Goal: Communication & Community: Answer question/provide support

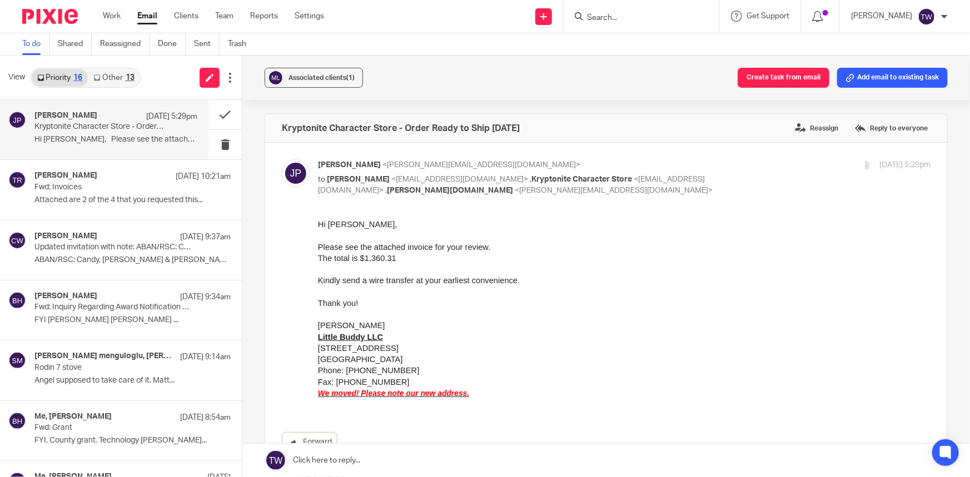
scroll to position [151, 0]
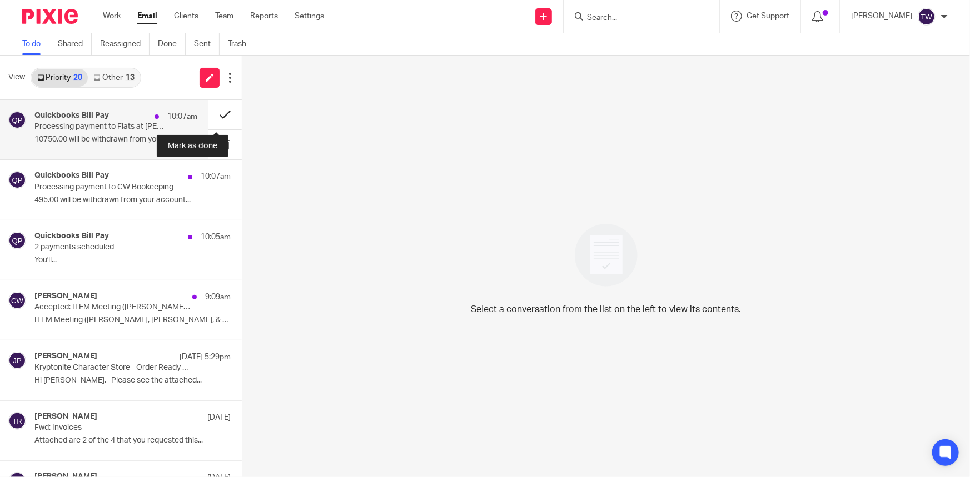
click at [213, 112] on button at bounding box center [224, 114] width 33 height 29
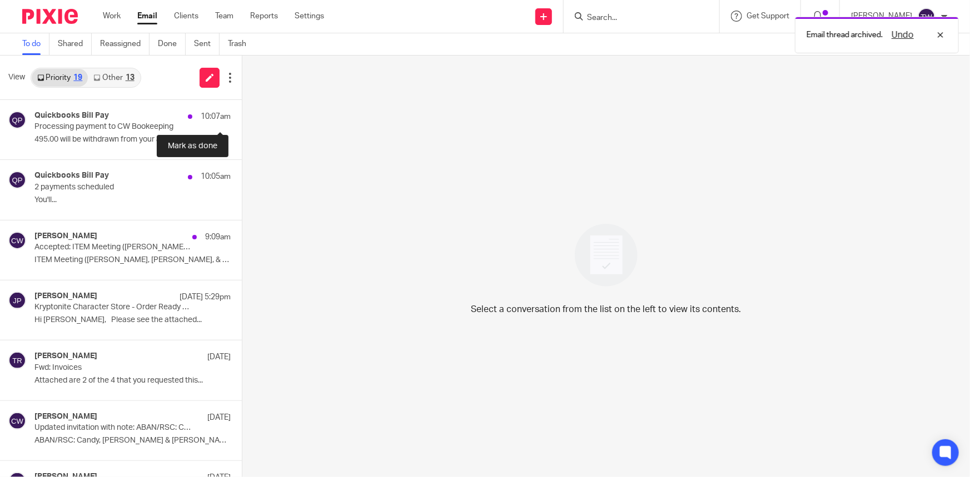
click at [242, 112] on button at bounding box center [246, 114] width 9 height 29
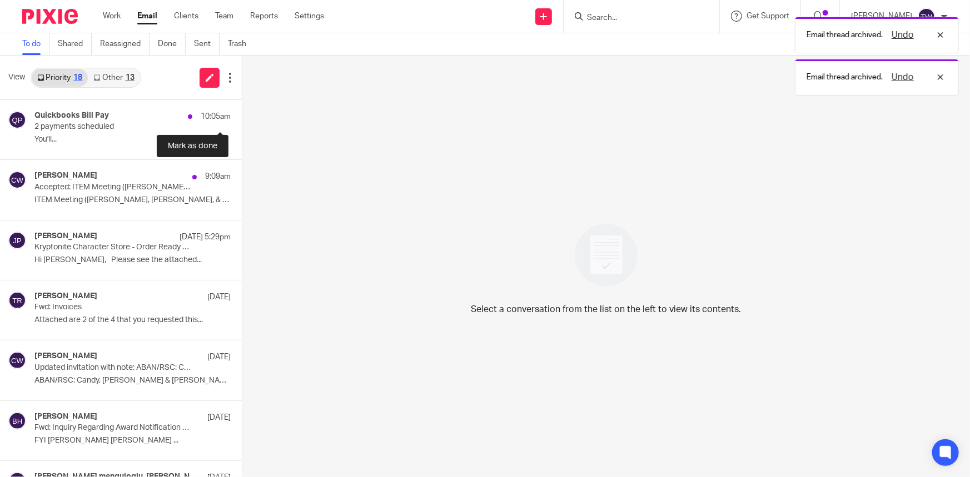
click at [242, 112] on button at bounding box center [246, 114] width 9 height 29
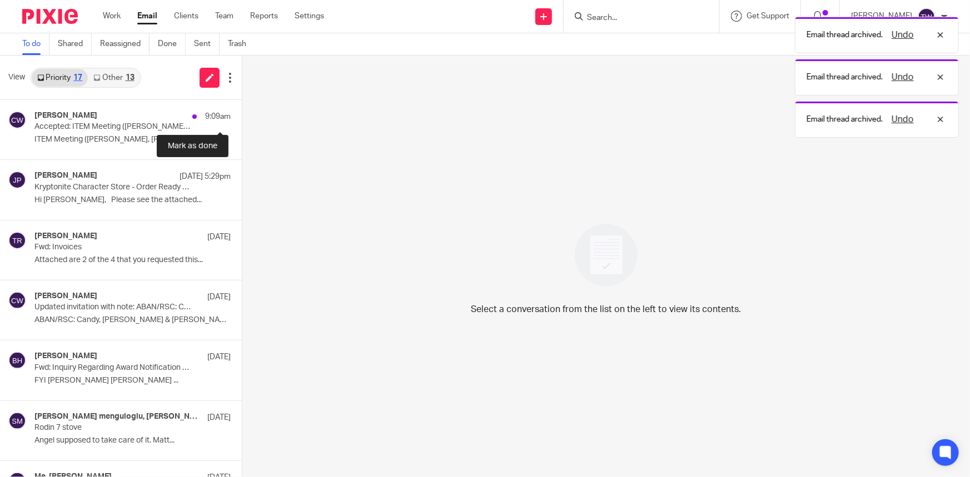
click at [242, 112] on button at bounding box center [246, 114] width 9 height 29
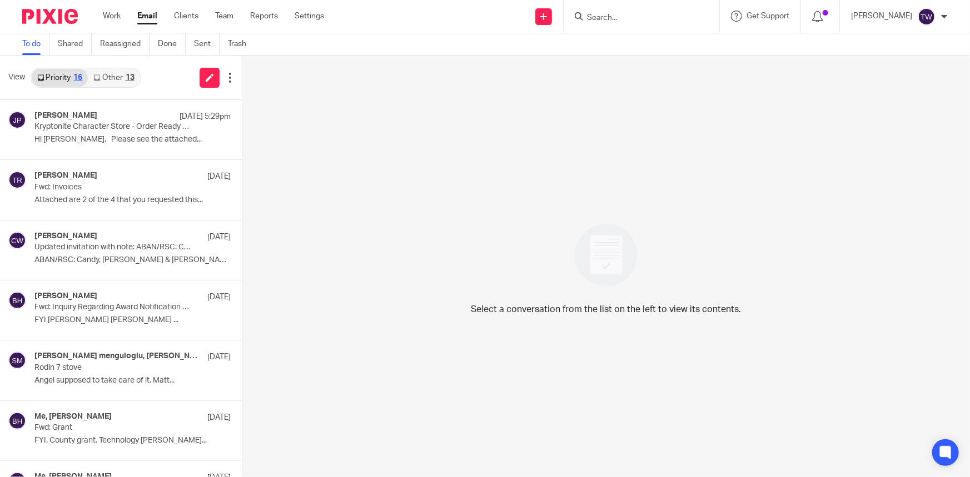
drag, startPoint x: 0, startPoint y: 0, endPoint x: 106, endPoint y: 78, distance: 131.1
click at [106, 78] on link "Other 13" at bounding box center [114, 78] width 52 height 18
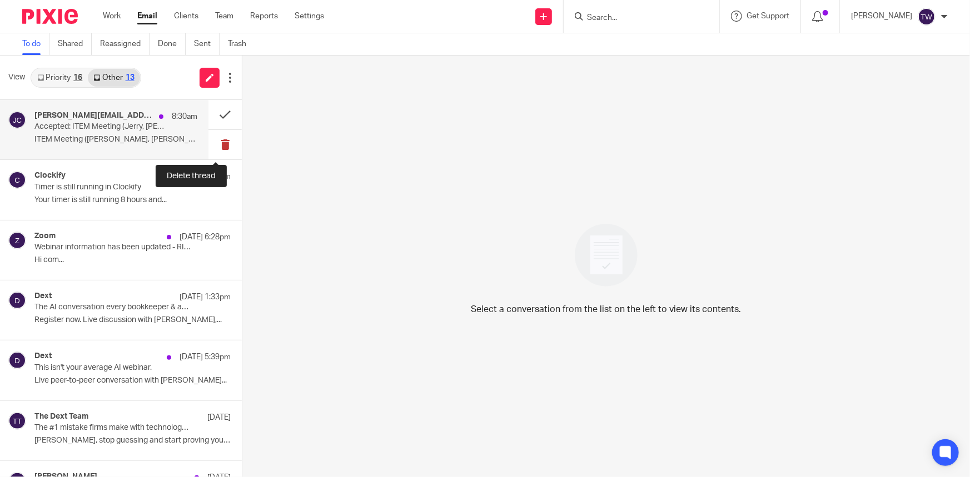
click at [220, 147] on button at bounding box center [224, 144] width 33 height 29
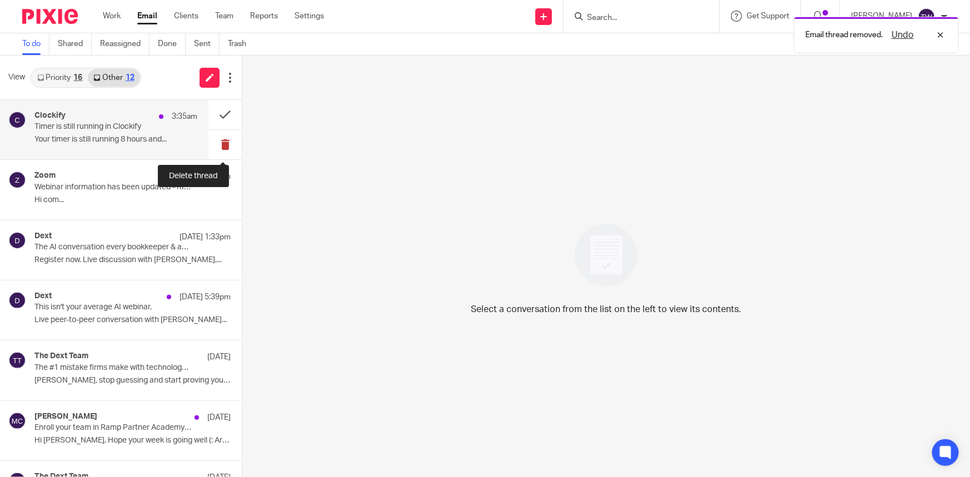
click at [217, 145] on button at bounding box center [224, 144] width 33 height 29
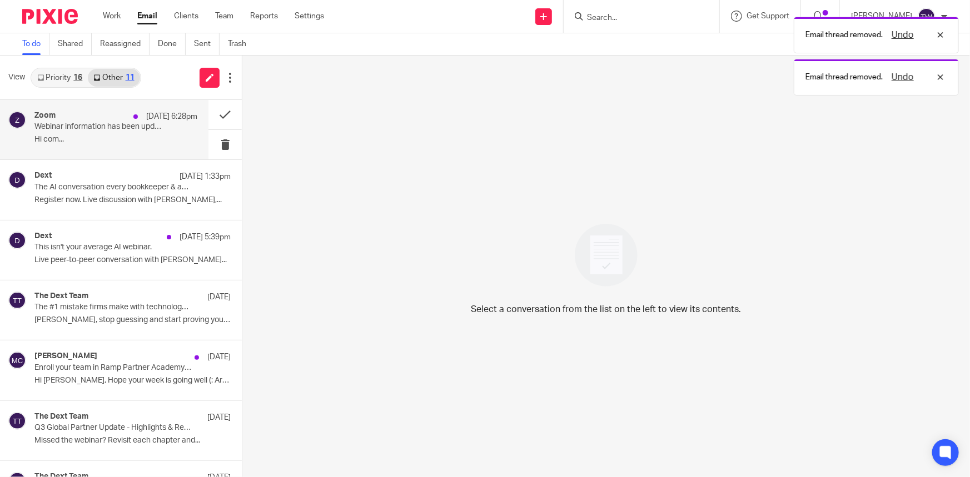
click at [121, 130] on p "Webinar information has been updated - RIGHTTOOL Webinars (Bi-monthly Updates)" at bounding box center [99, 126] width 131 height 9
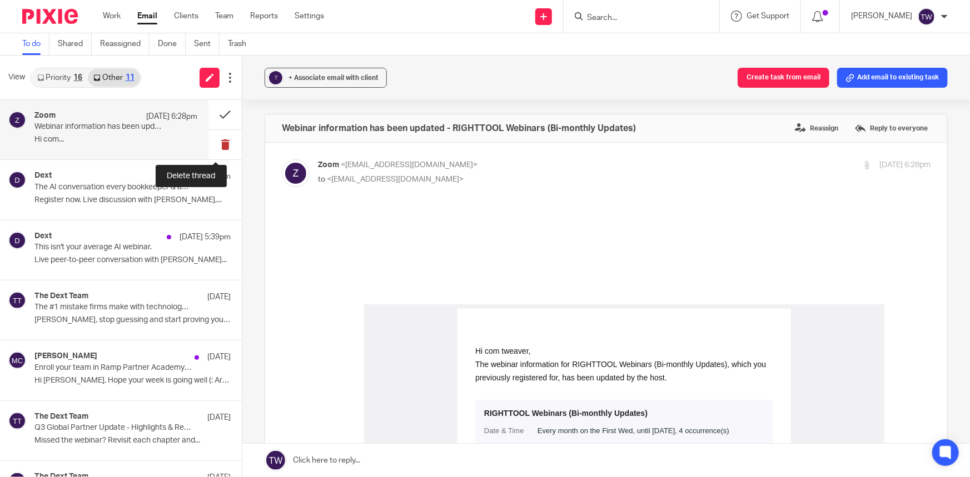
click at [217, 144] on button at bounding box center [224, 144] width 33 height 29
